Goal: Task Accomplishment & Management: Use online tool/utility

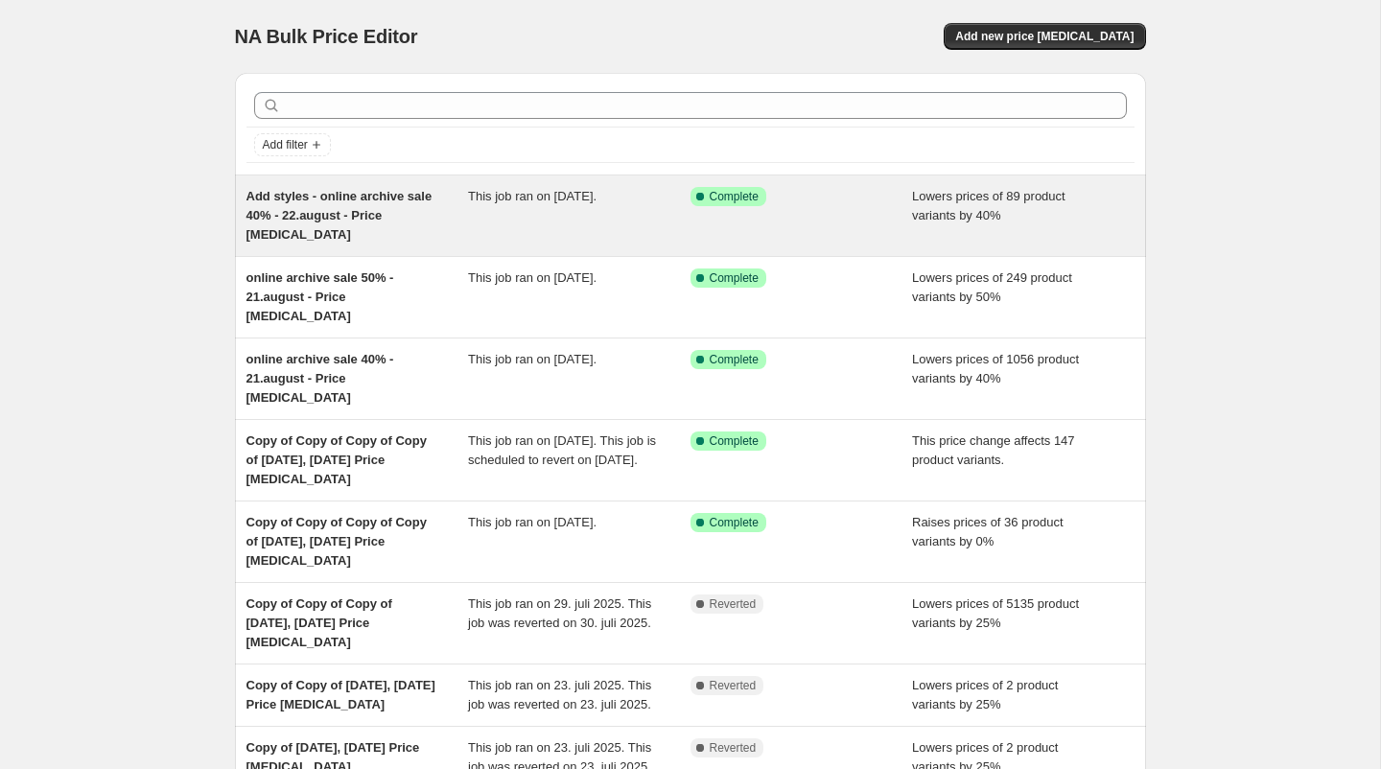
click at [400, 214] on div "Add styles - online archive sale 40% - 22.august - Price [MEDICAL_DATA]" at bounding box center [357, 216] width 222 height 58
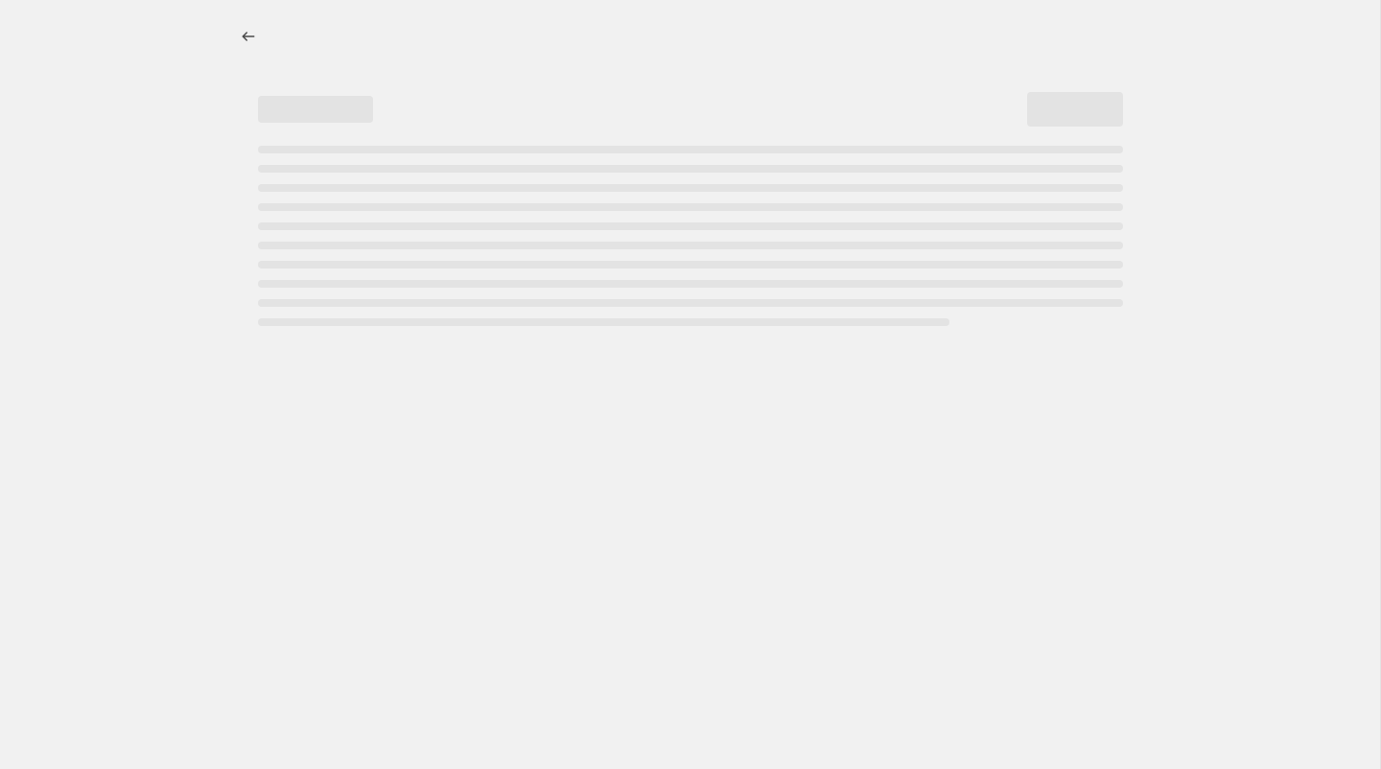
select select "percentage"
select select "tag"
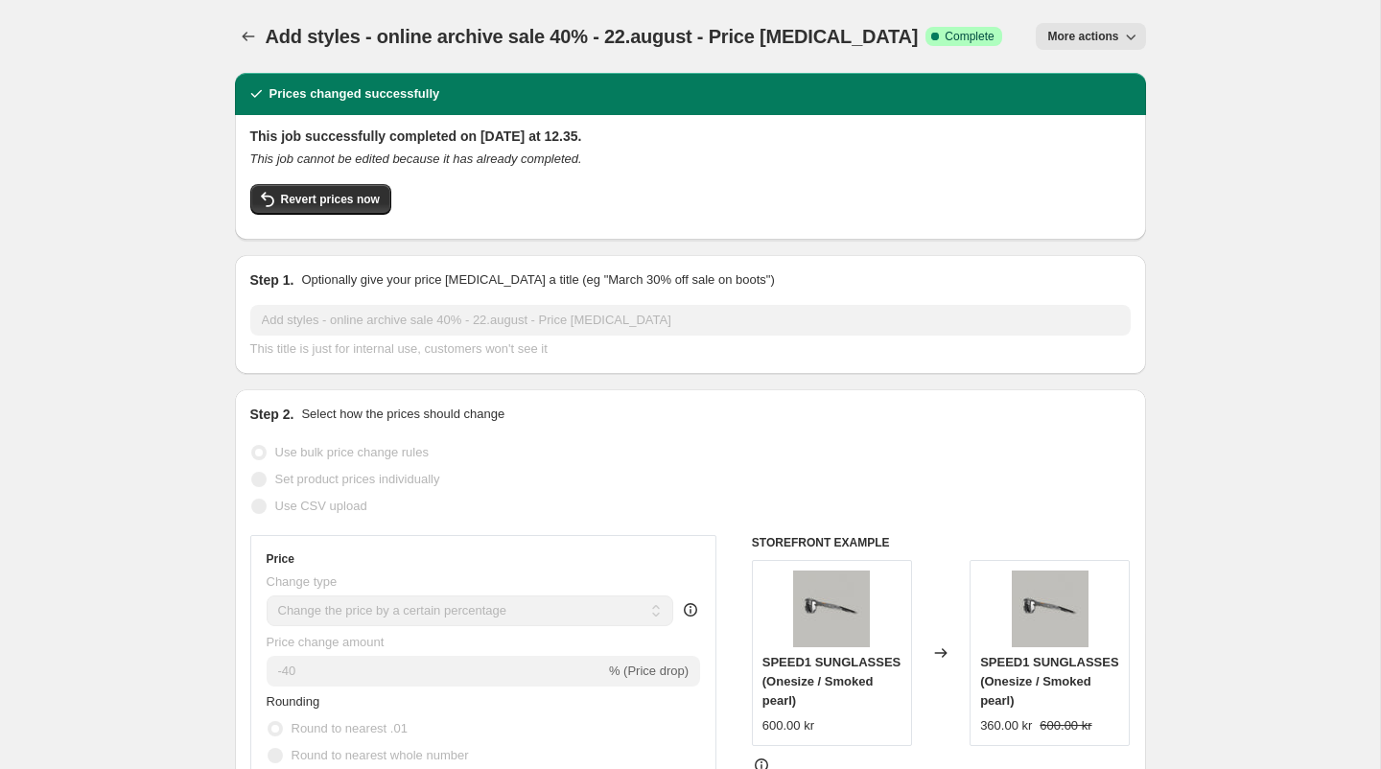
click at [1054, 13] on div "Add styles - online archive sale 40% - 22.august - Price [MEDICAL_DATA]. This p…" at bounding box center [690, 36] width 911 height 73
click at [1061, 28] on button "More actions" at bounding box center [1090, 36] width 109 height 27
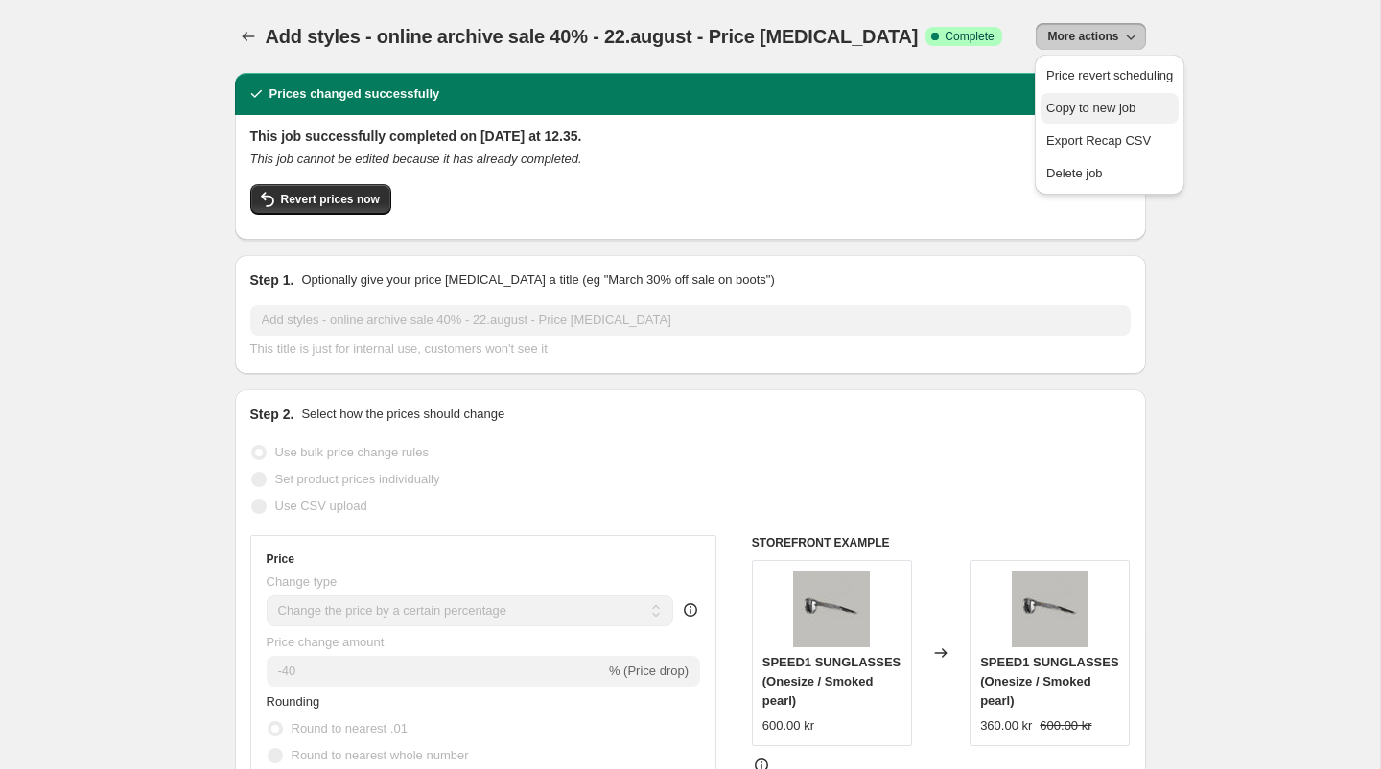
click at [1077, 105] on span "Copy to new job" at bounding box center [1090, 108] width 89 height 14
select select "percentage"
select select "tag"
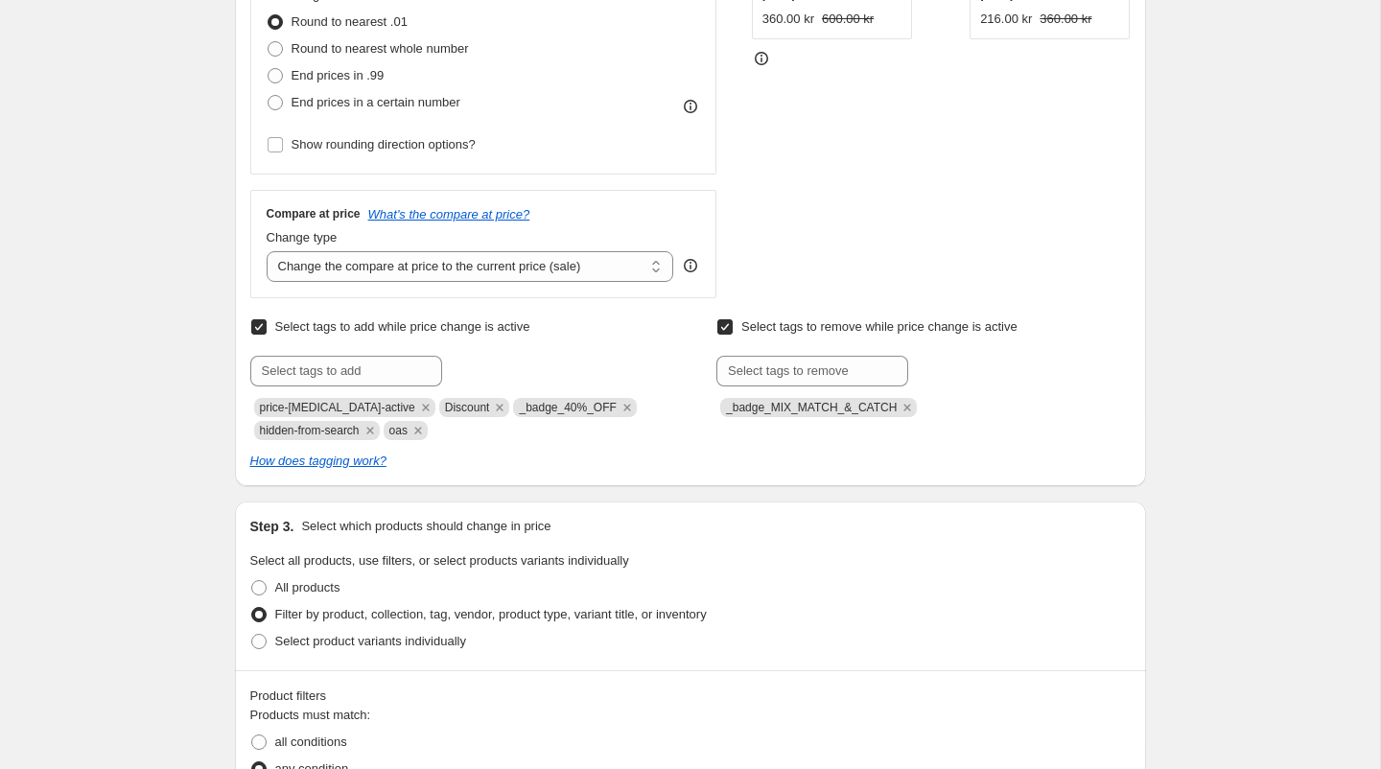
scroll to position [529, 0]
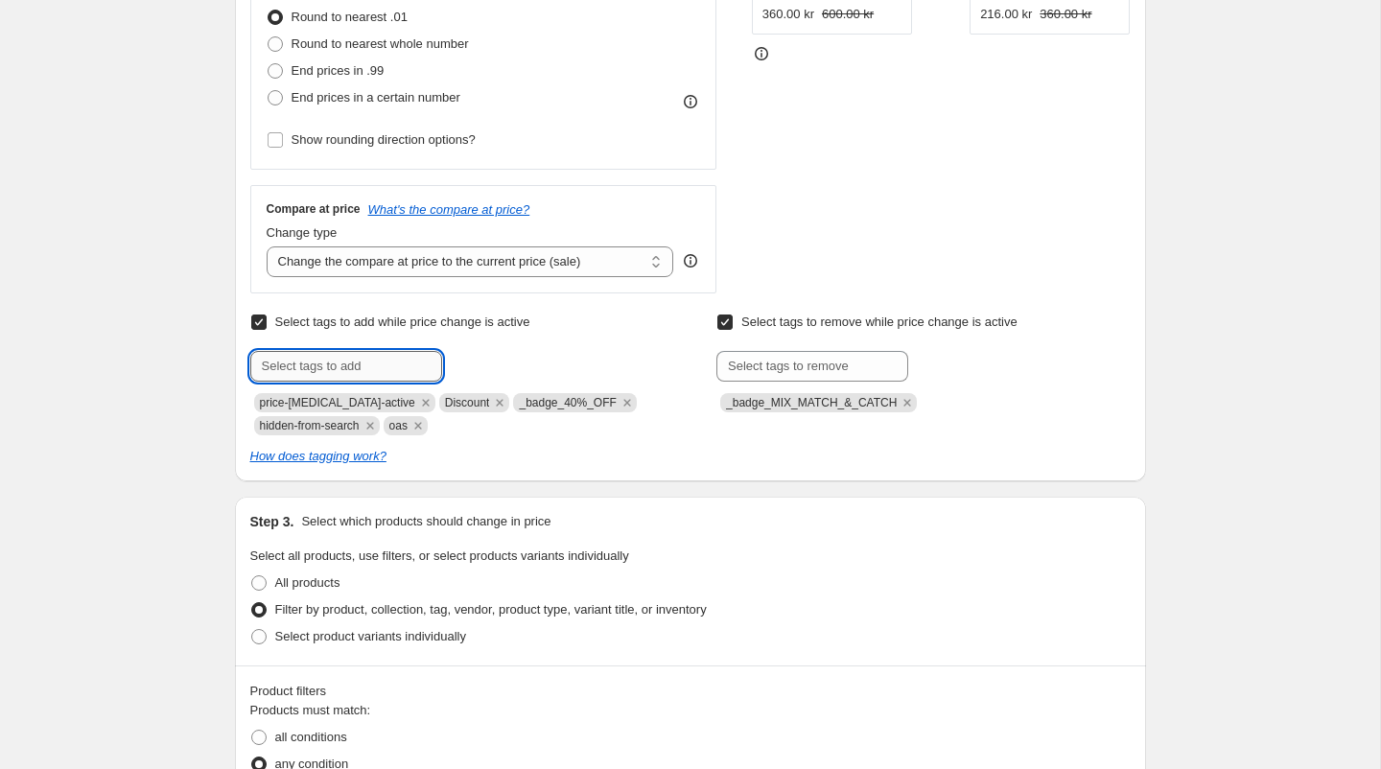
click at [392, 364] on input "text" at bounding box center [346, 366] width 192 height 31
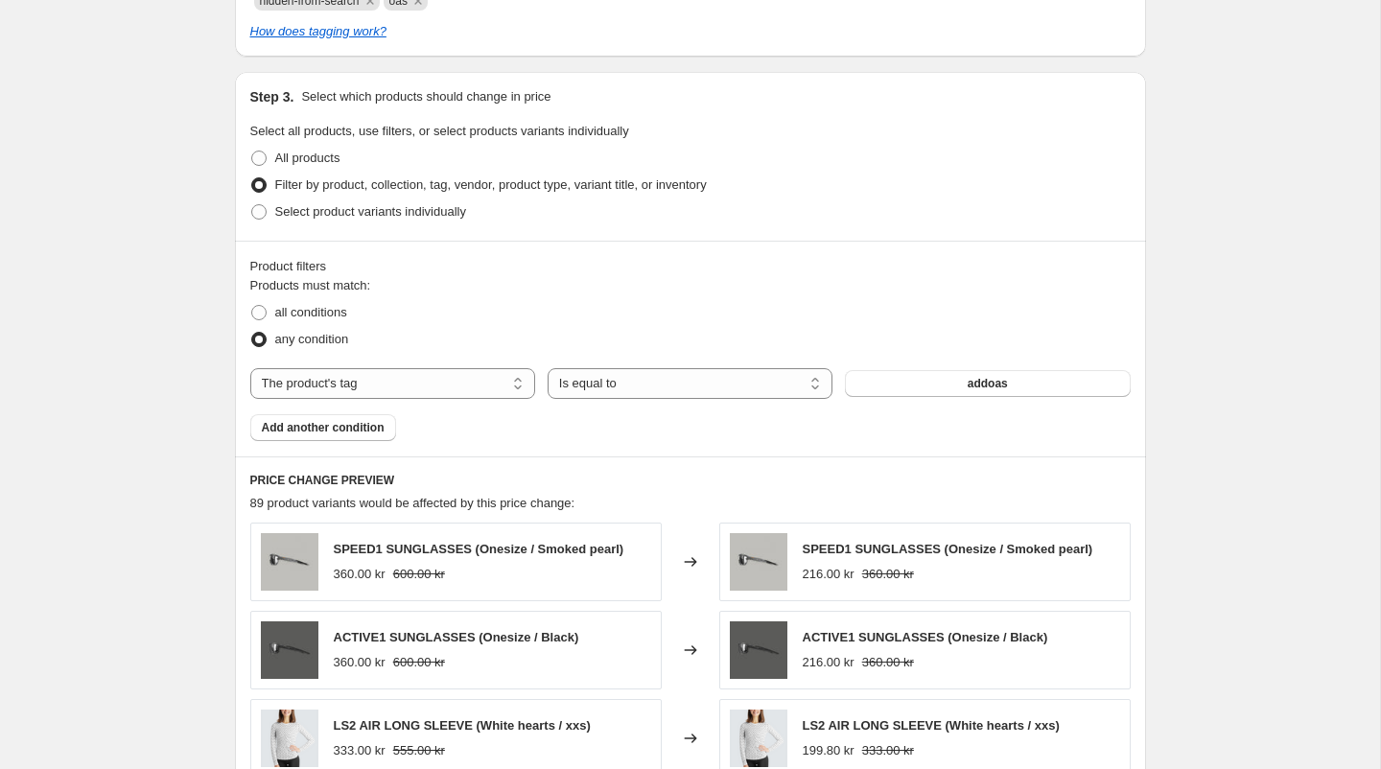
scroll to position [956, 0]
click at [896, 374] on button "addoas" at bounding box center [987, 381] width 285 height 27
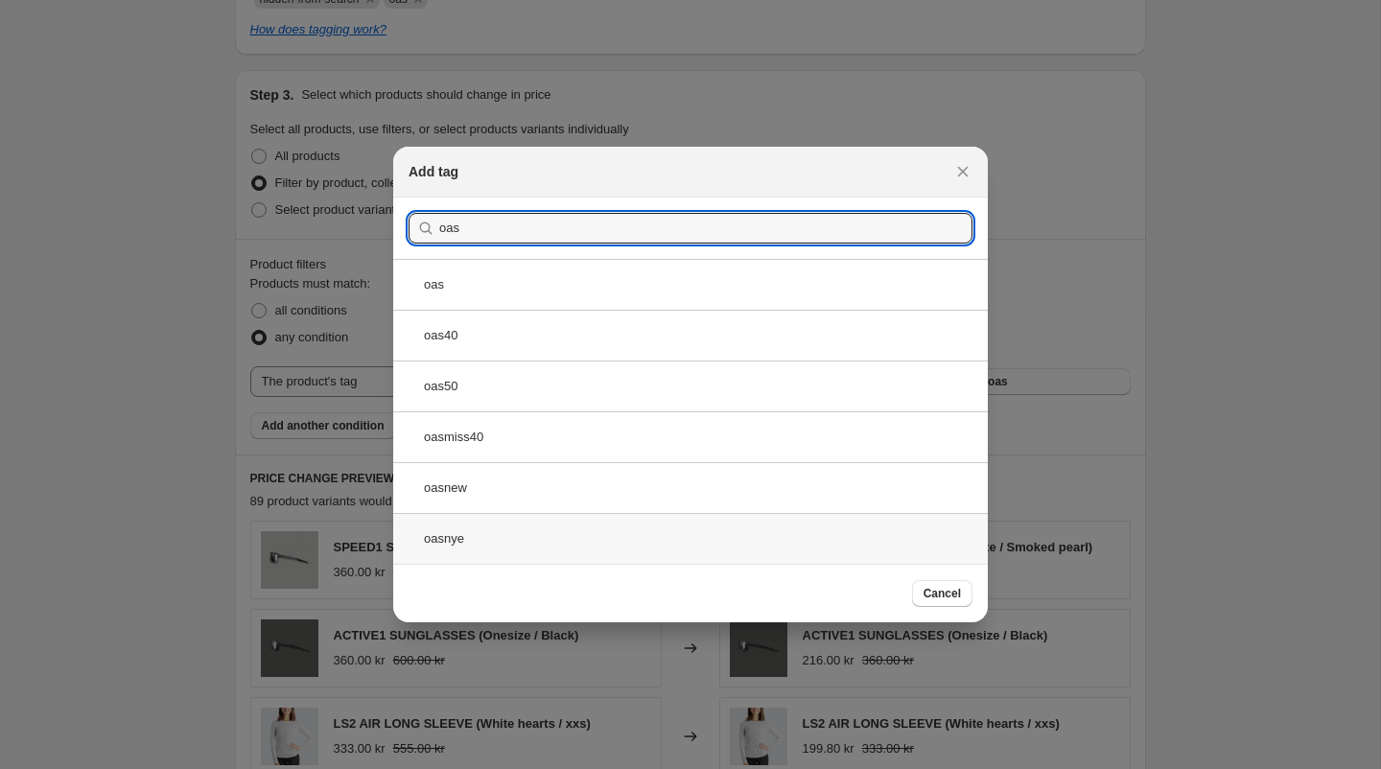
type input "oas"
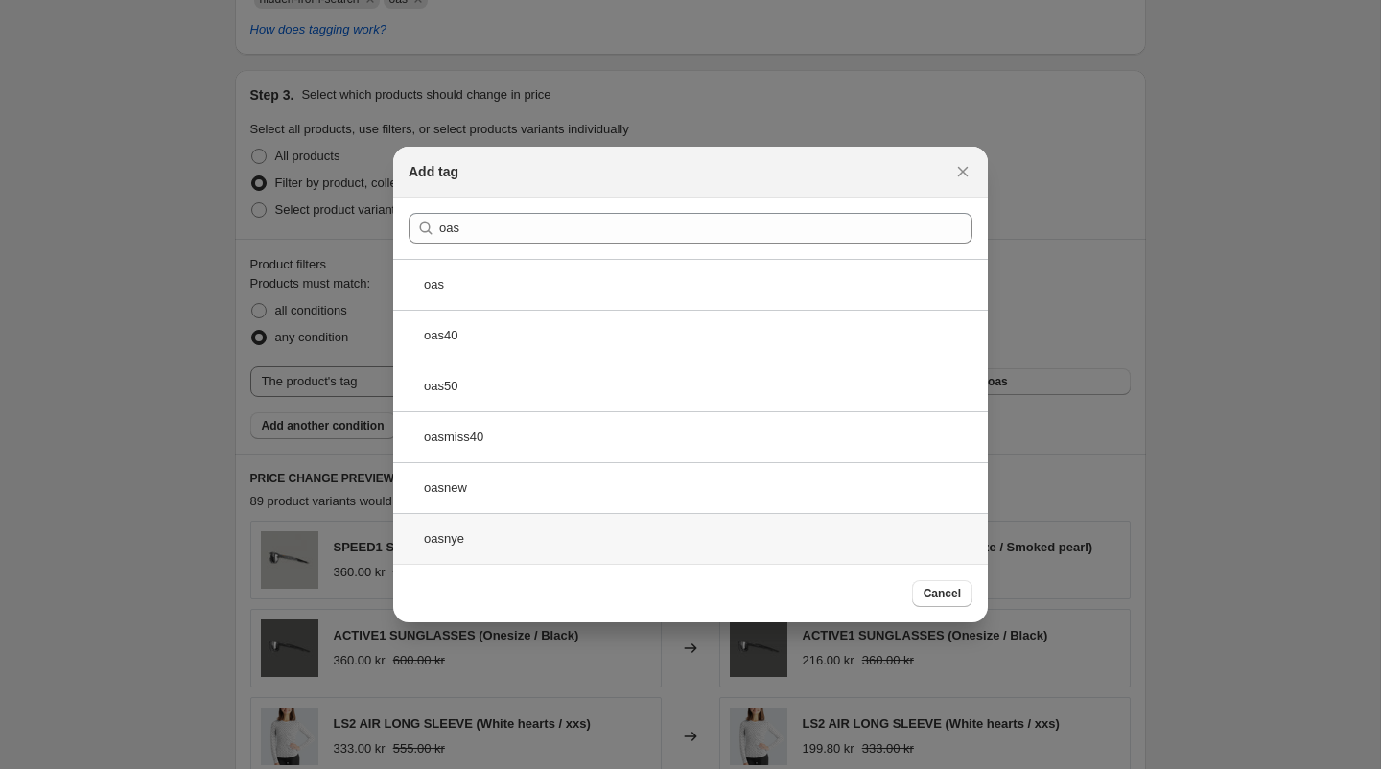
click at [589, 529] on div "oasnye" at bounding box center [690, 538] width 594 height 51
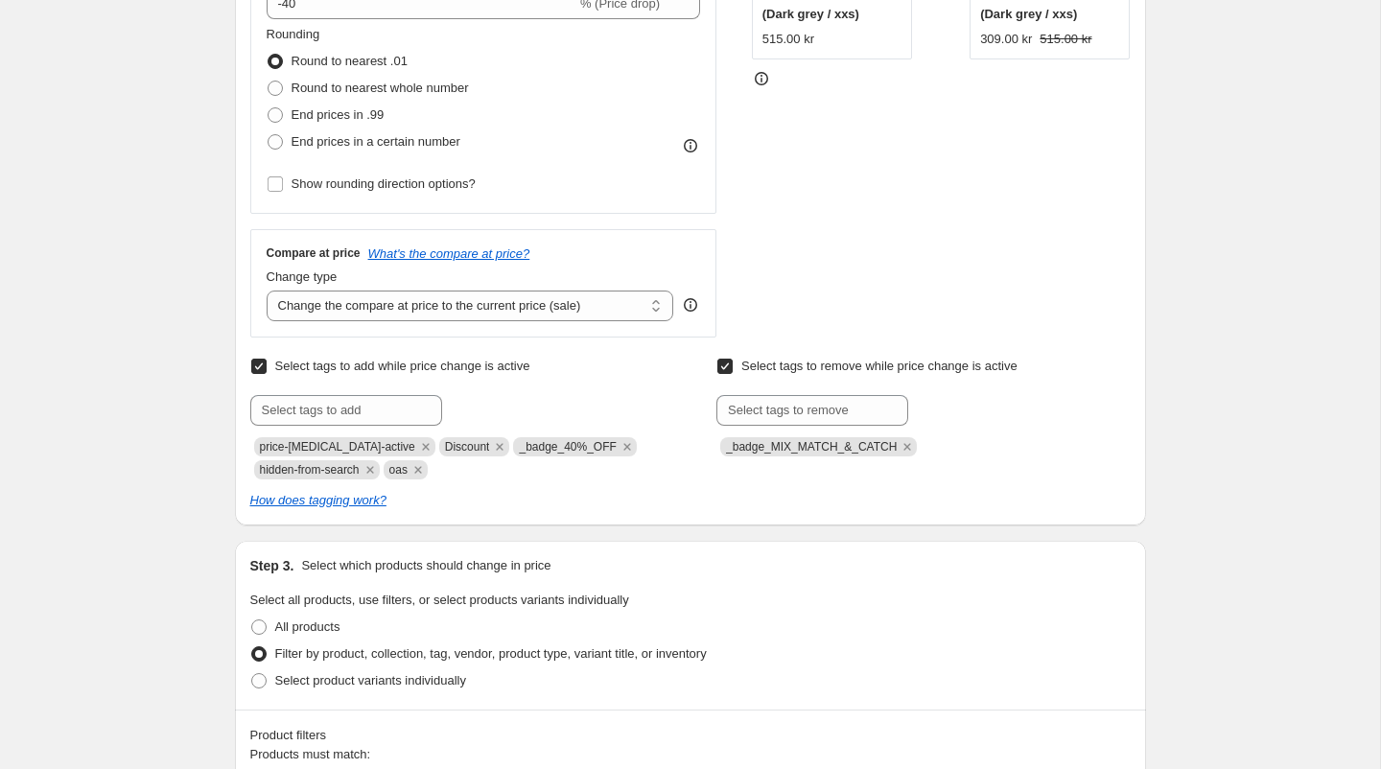
scroll to position [491, 0]
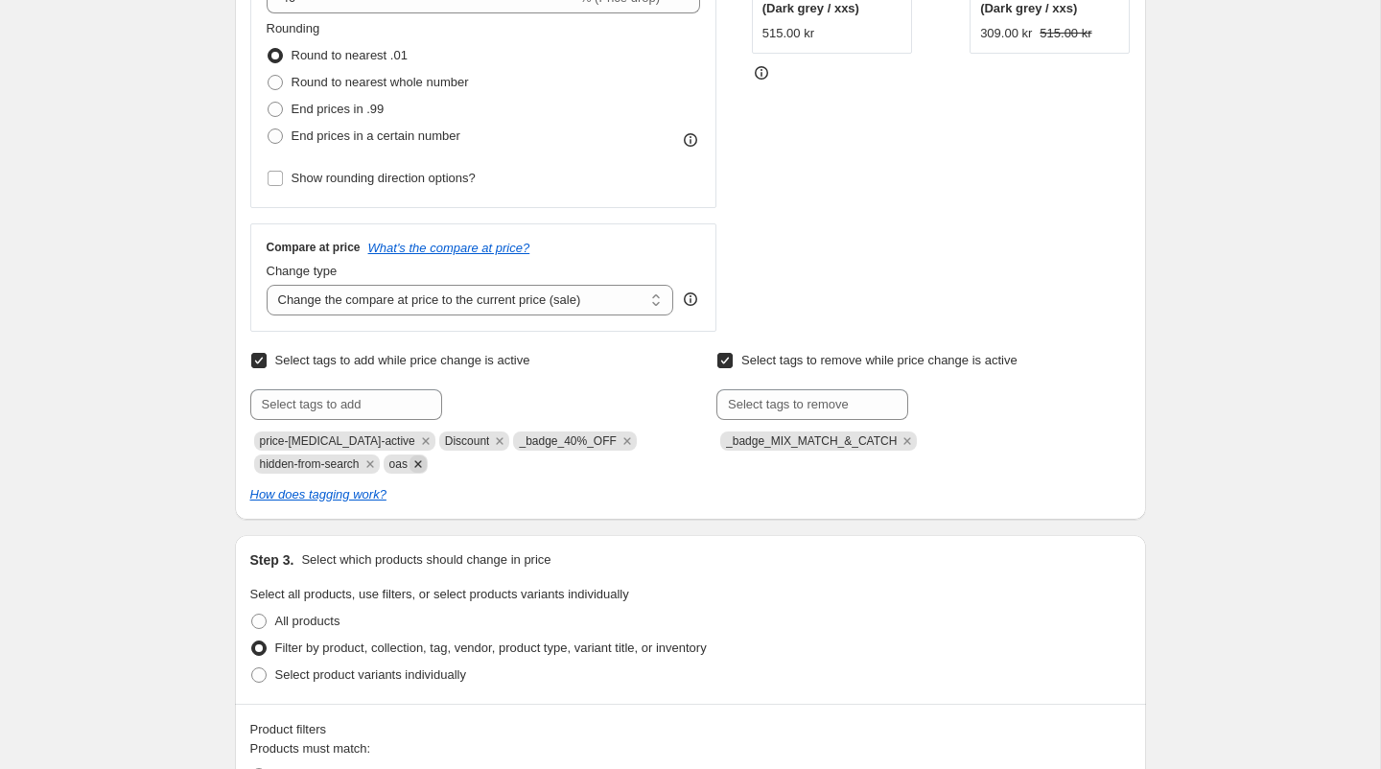
click at [427, 466] on icon "Remove oas" at bounding box center [417, 463] width 17 height 17
click at [379, 465] on icon "Remove hidden-from-search" at bounding box center [369, 463] width 17 height 17
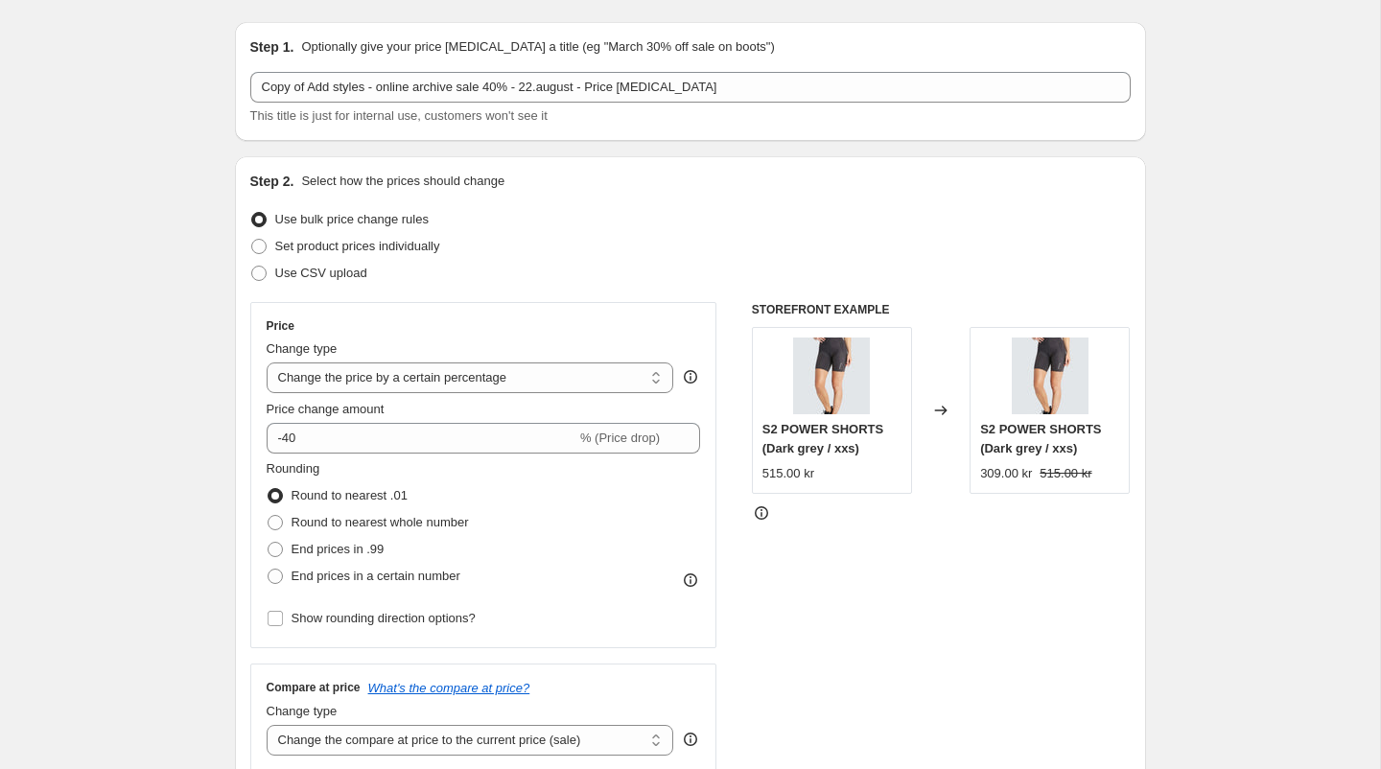
scroll to position [0, 0]
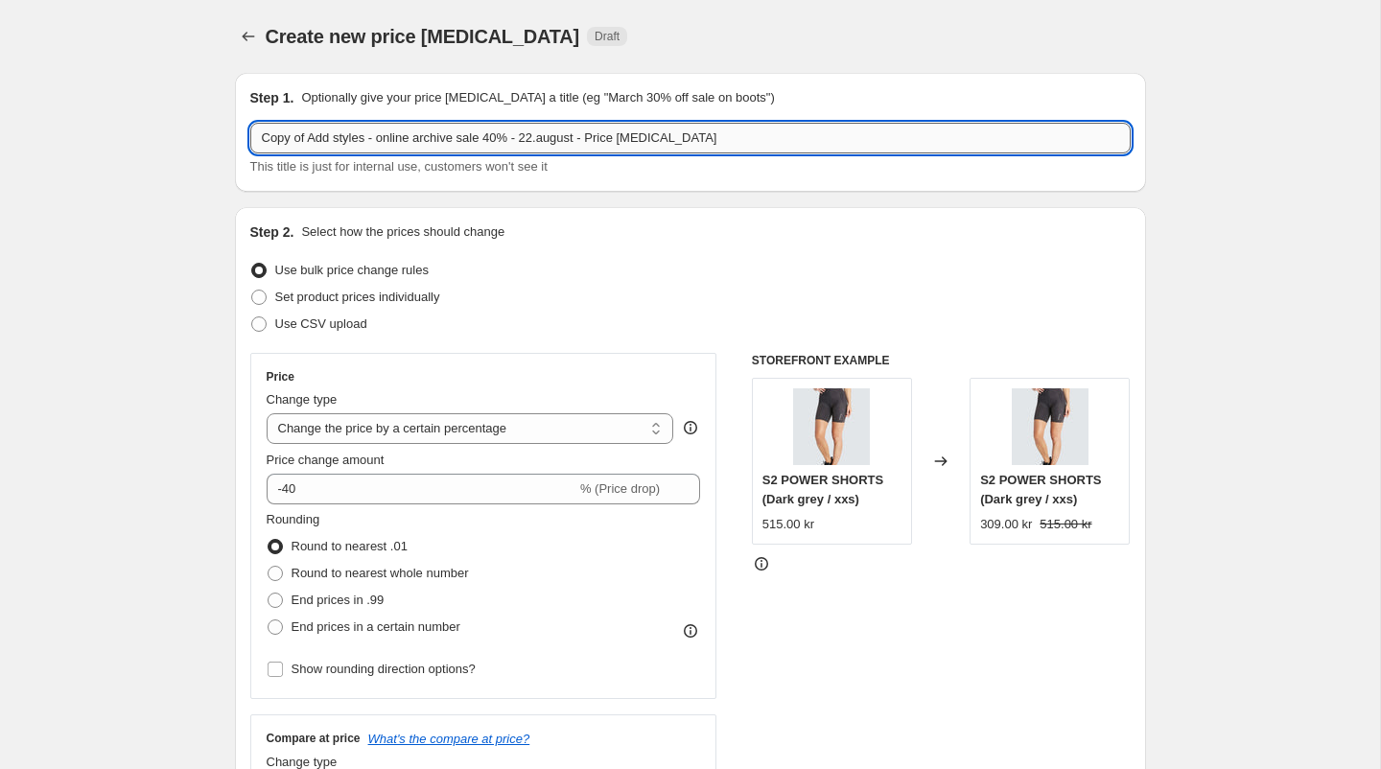
click at [298, 140] on input "Copy of Add styles - online archive sale 40% - 22.august - Price [MEDICAL_DATA]" at bounding box center [690, 138] width 880 height 31
drag, startPoint x: 306, startPoint y: 140, endPoint x: 233, endPoint y: 140, distance: 72.9
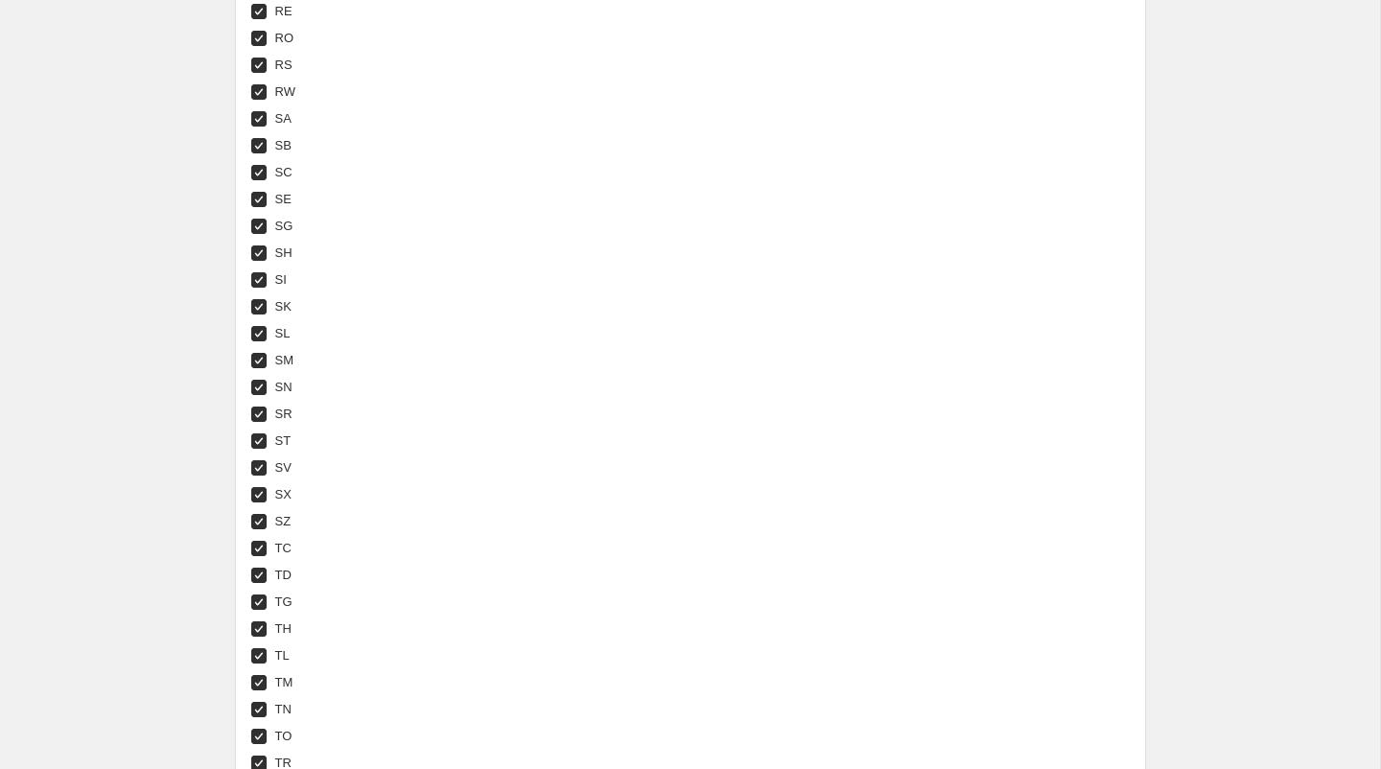
scroll to position [7209, 0]
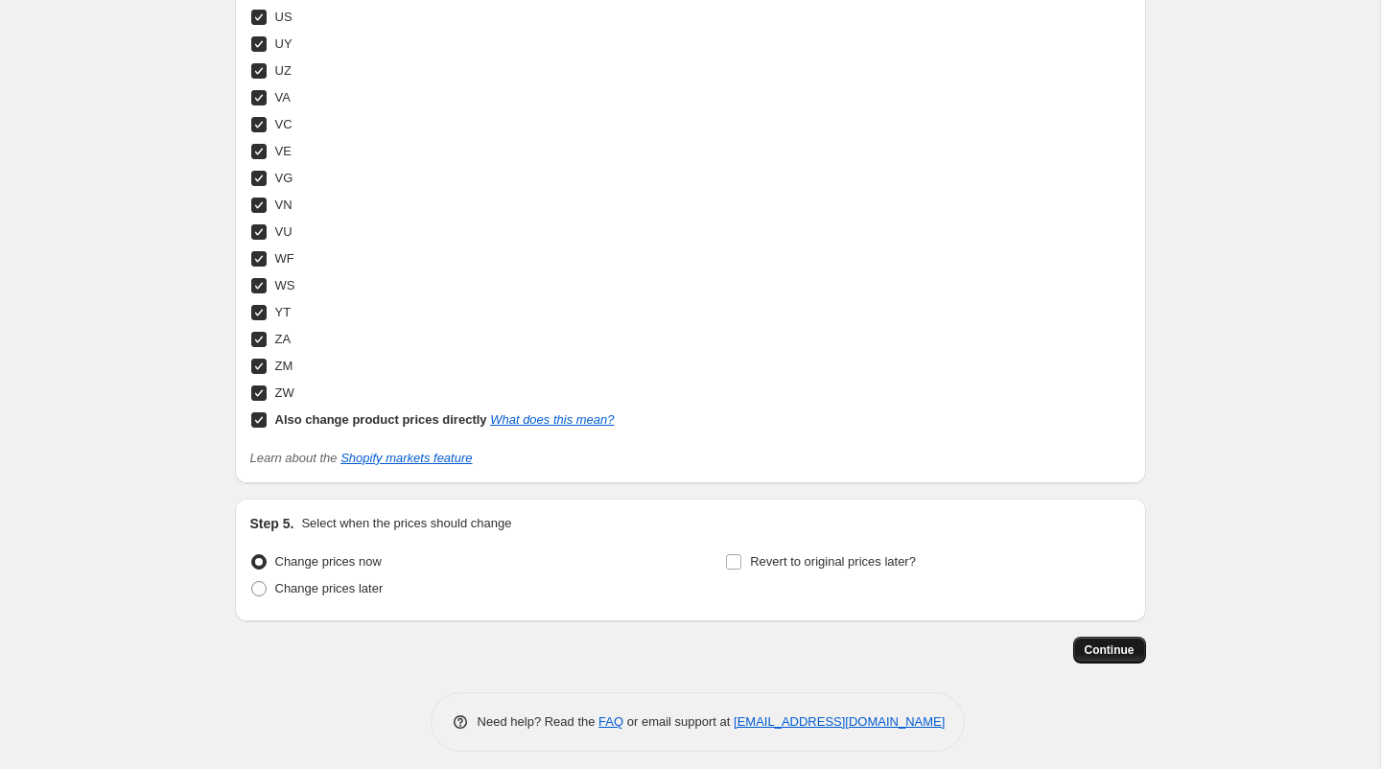
type input "part2 Add styles - online archive sale 40% - 22.august - Price [MEDICAL_DATA]"
click at [1085, 642] on span "Continue" at bounding box center [1109, 649] width 50 height 15
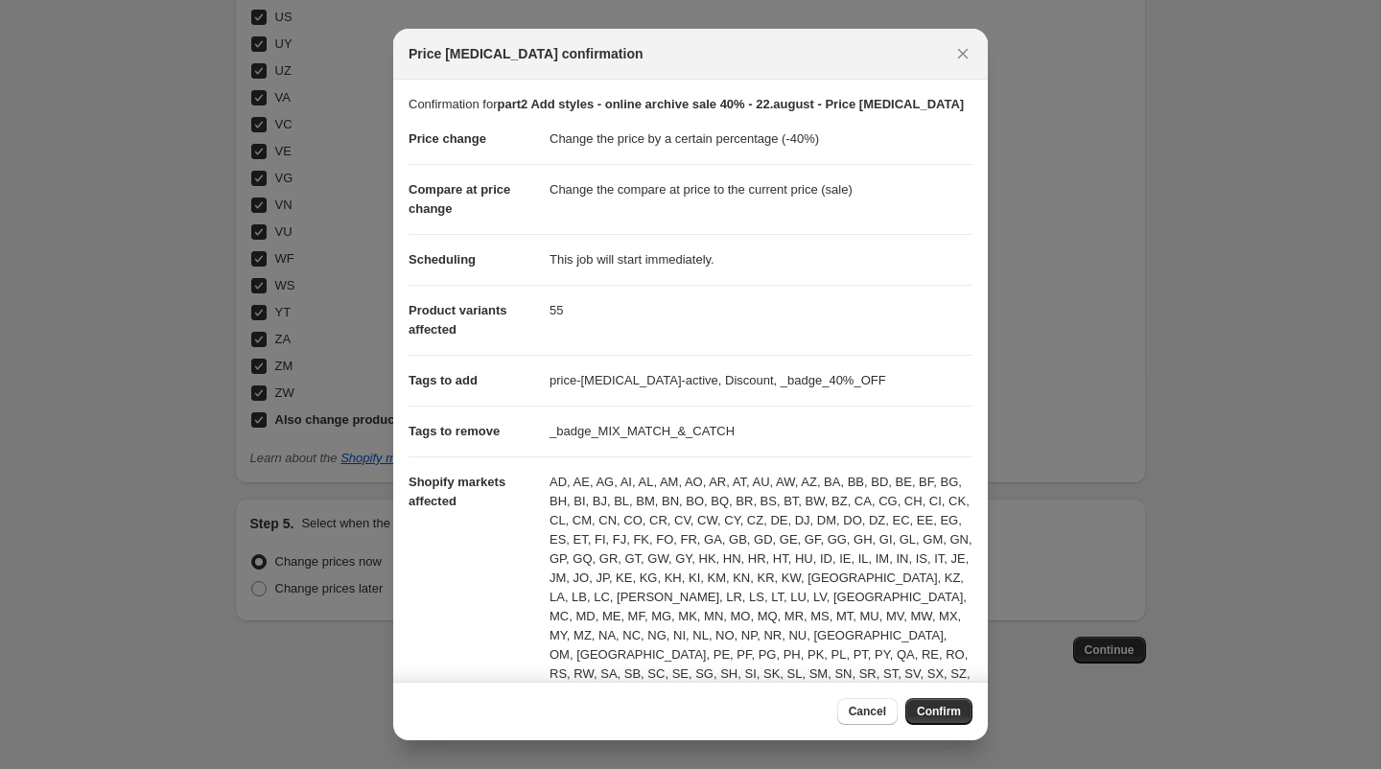
scroll to position [220, 0]
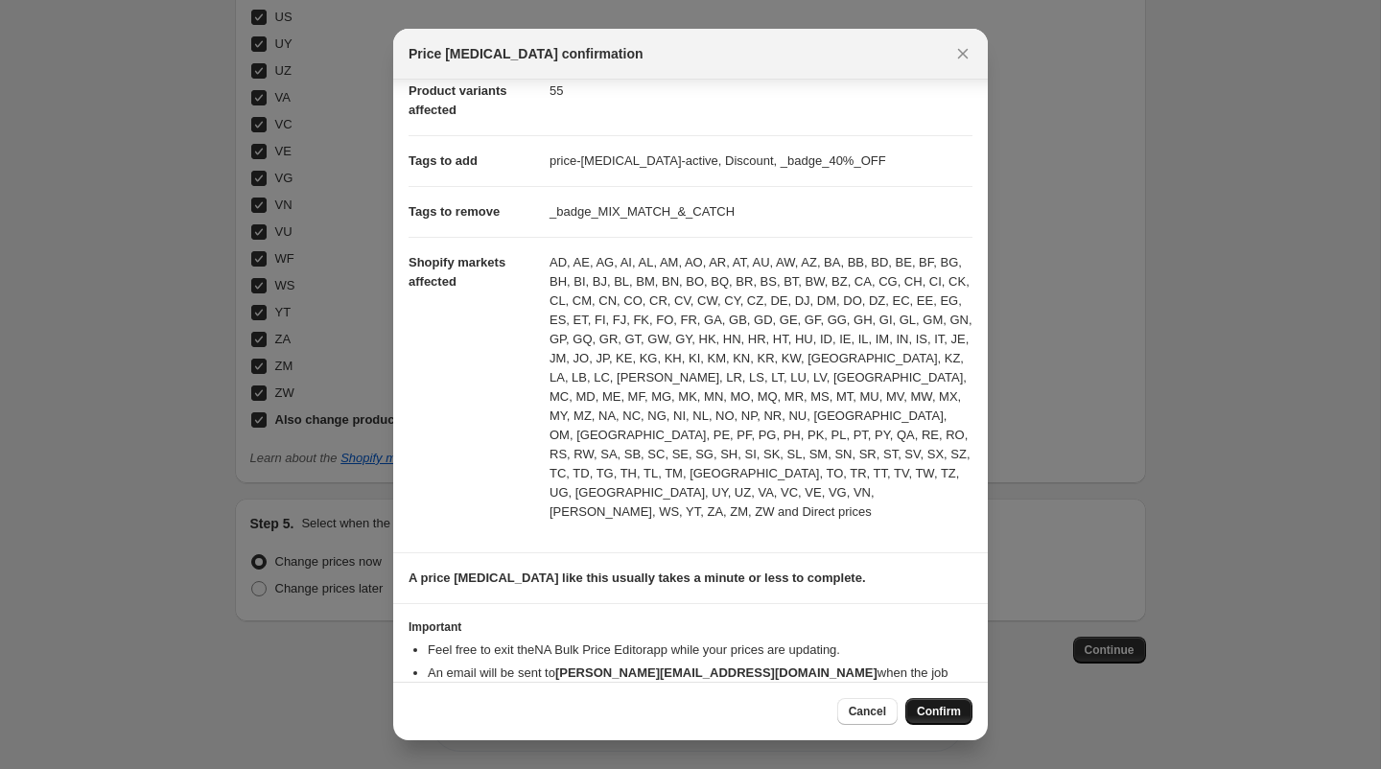
click at [959, 712] on span "Confirm" at bounding box center [939, 711] width 44 height 15
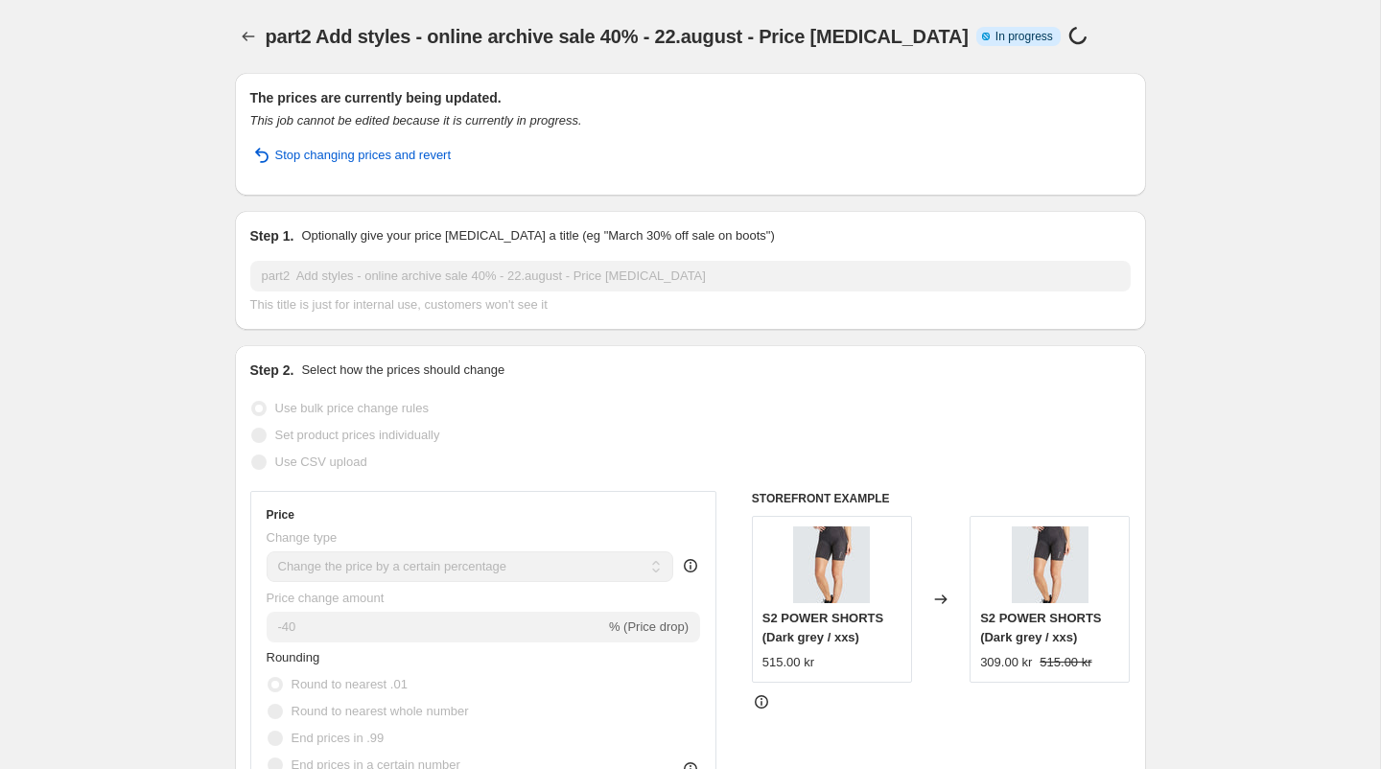
select select "percentage"
select select "tag"
